Goal: Task Accomplishment & Management: Use online tool/utility

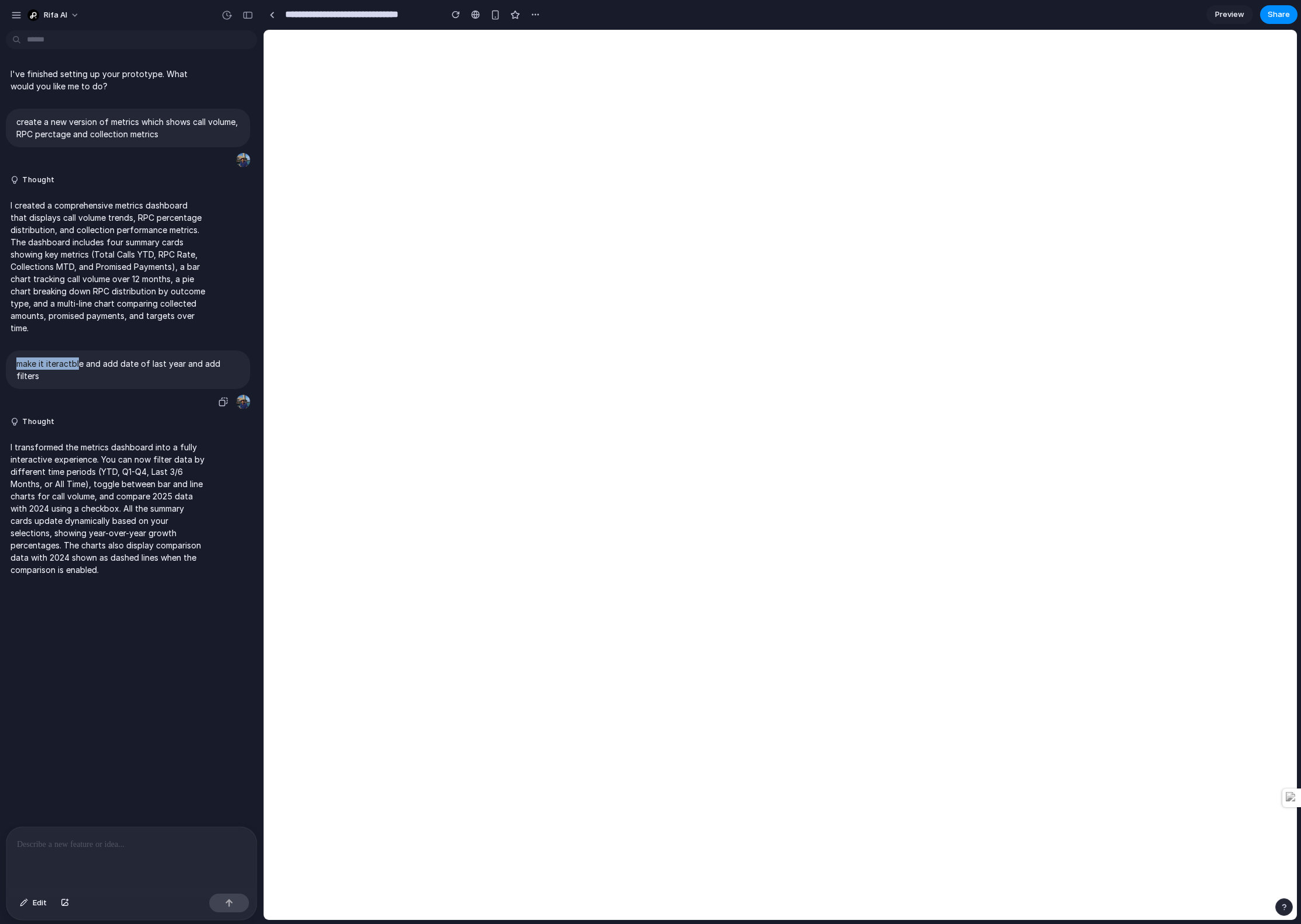
click at [79, 358] on p "make it iteractble and add date of last year and add filters" at bounding box center [128, 370] width 223 height 25
click at [78, 142] on div "create a new version of metrics which shows call volume, RPC perctage and colle…" at bounding box center [128, 128] width 244 height 39
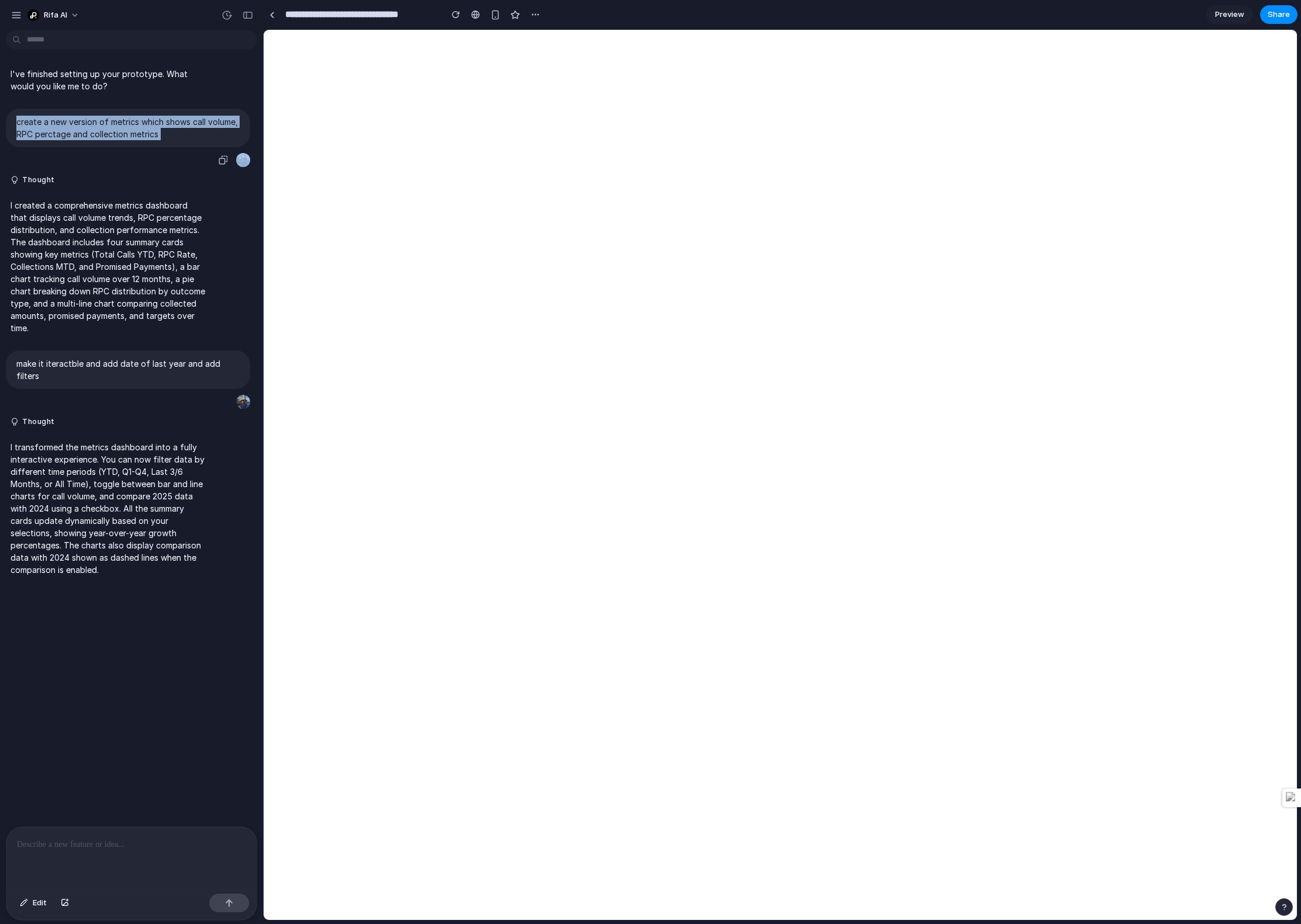
click at [78, 142] on div "create a new version of metrics which shows call volume, RPC perctage and colle…" at bounding box center [128, 128] width 244 height 39
click at [87, 373] on p "make it iteractble and add date of last year and add filters" at bounding box center [128, 370] width 223 height 25
